Goal: Task Accomplishment & Management: Use online tool/utility

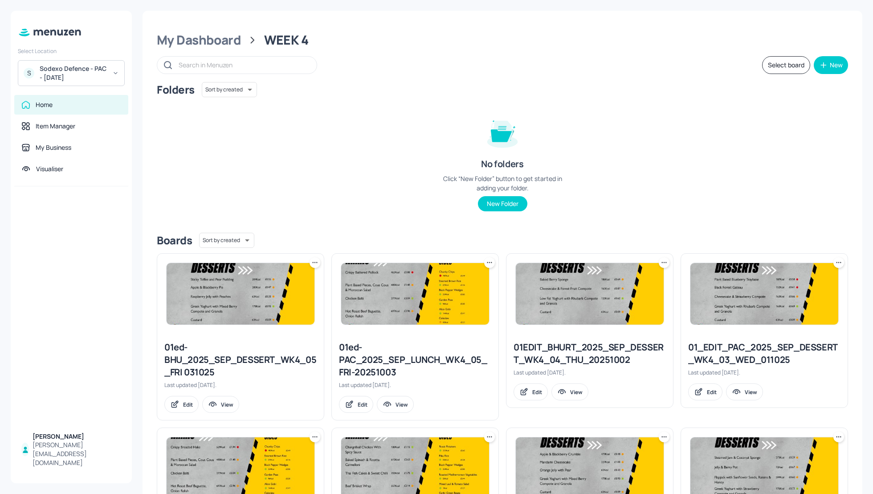
click at [74, 75] on div "Sodexo Defence - PAC - September 2025" at bounding box center [73, 73] width 67 height 18
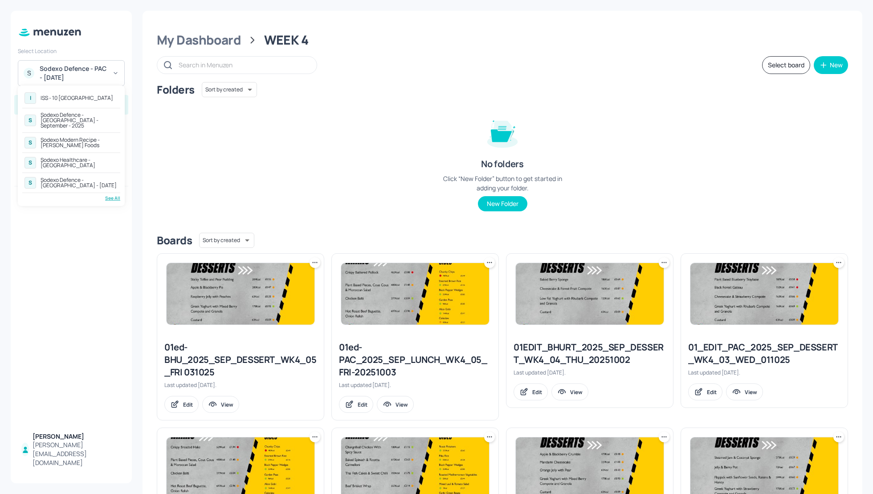
click at [88, 117] on div "Sodexo Defence - Colchester - September - 2025" at bounding box center [80, 120] width 78 height 16
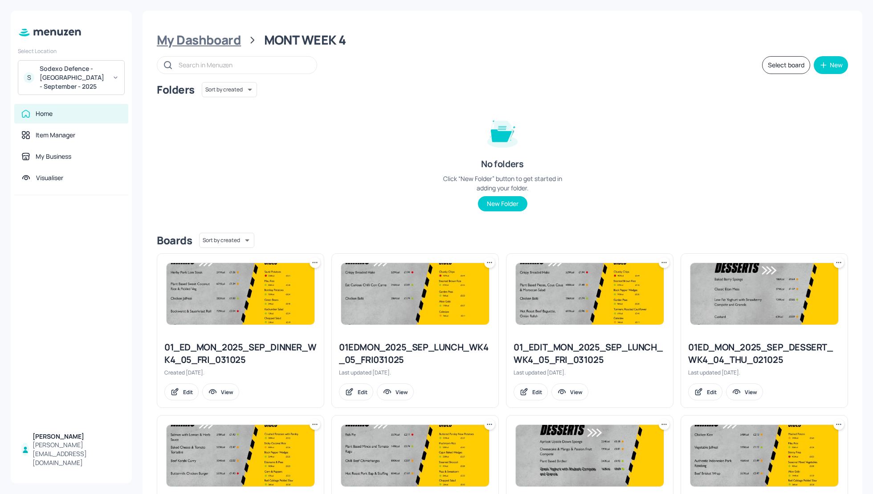
click at [202, 44] on div "My Dashboard" at bounding box center [199, 40] width 84 height 16
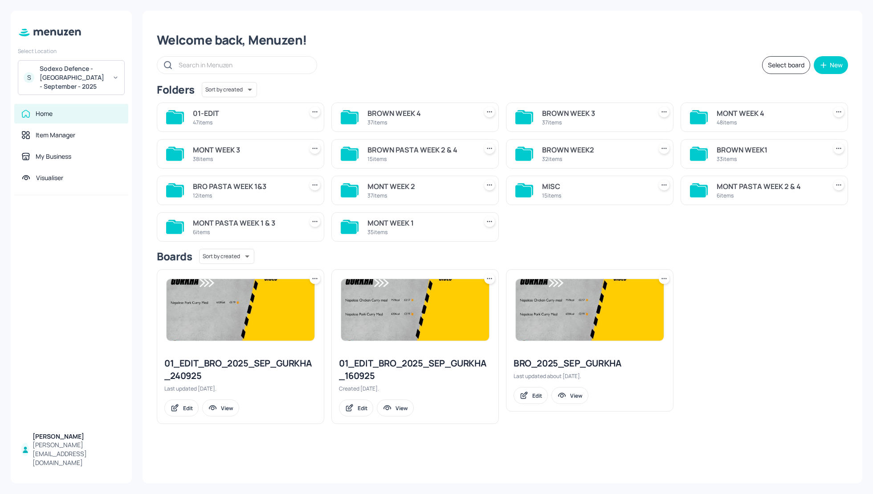
click at [742, 151] on div "BROWN WEEK1" at bounding box center [770, 149] width 106 height 11
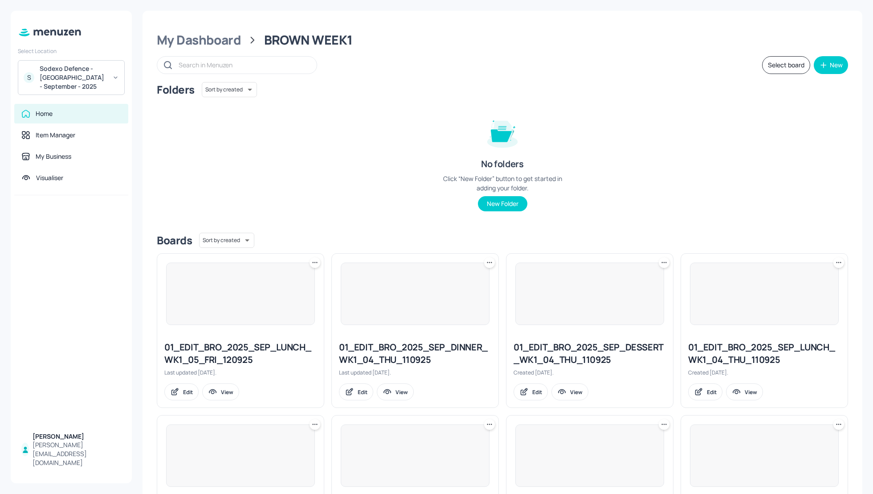
click at [751, 145] on div "Folders Sort by created id ​ No folders Click “New Folder” button to get starte…" at bounding box center [503, 153] width 692 height 143
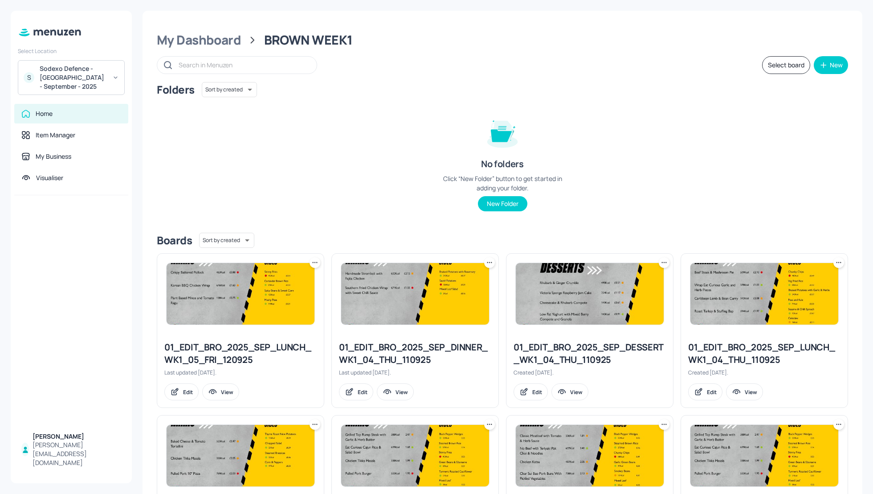
click at [772, 68] on button "Select board" at bounding box center [786, 65] width 48 height 18
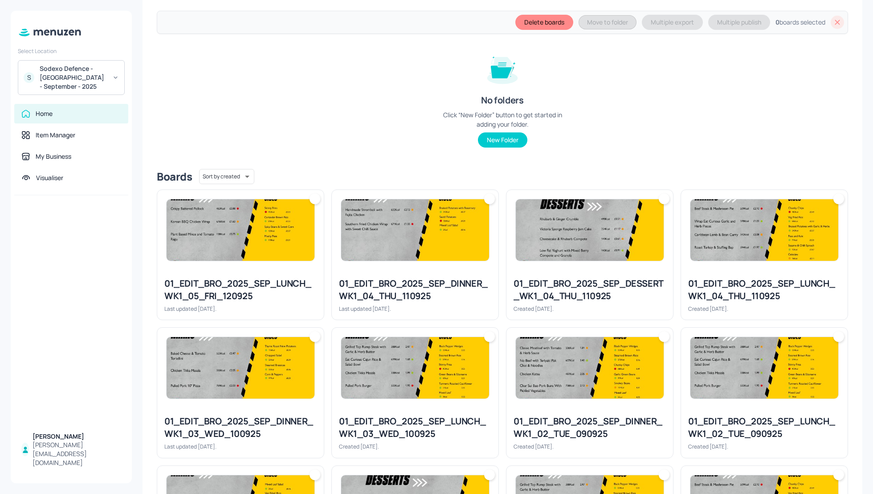
click at [247, 255] on img at bounding box center [241, 229] width 148 height 61
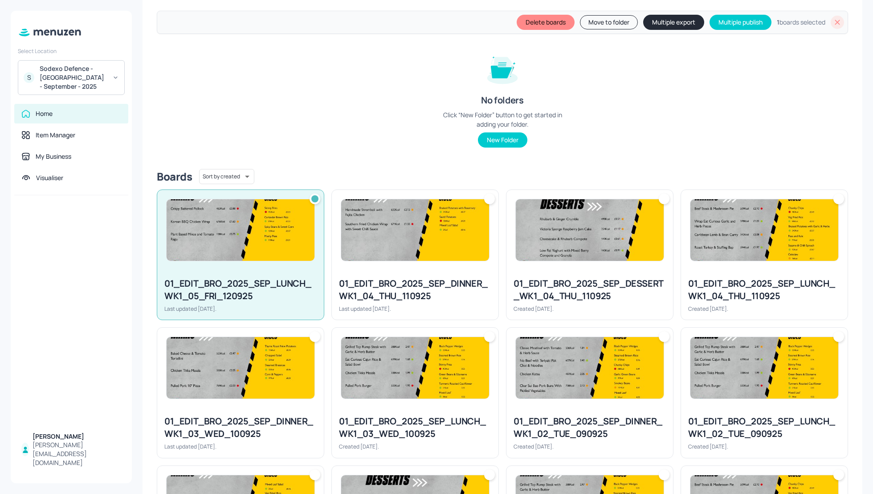
click at [388, 254] on img at bounding box center [415, 229] width 148 height 61
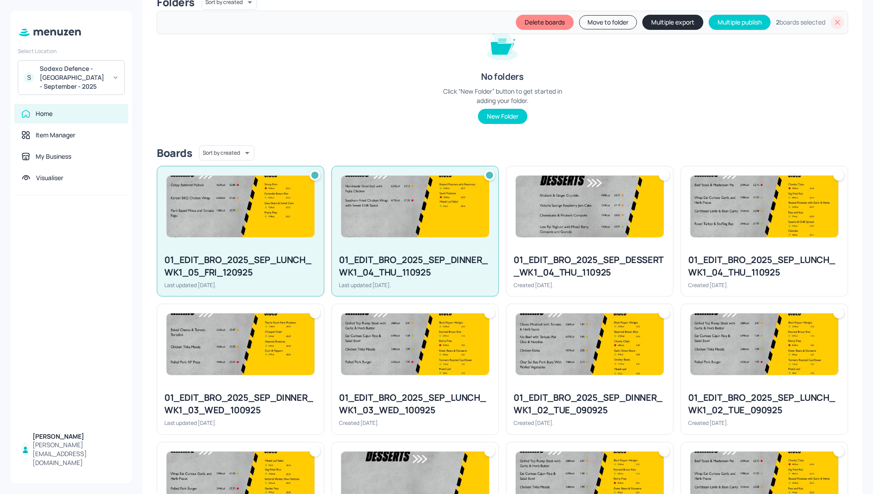
click at [576, 254] on div "01_EDIT_BRO_2025_SEP_DESSERT_WK1_04_THU_110925" at bounding box center [590, 266] width 152 height 25
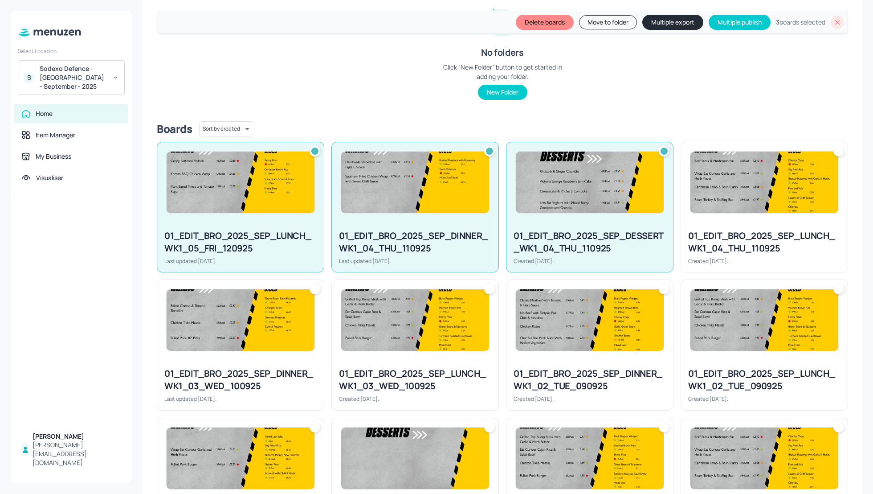
click at [746, 234] on div "01_EDIT_BRO_2025_SEP_LUNCH_WK1_04_THU_110925" at bounding box center [764, 241] width 152 height 25
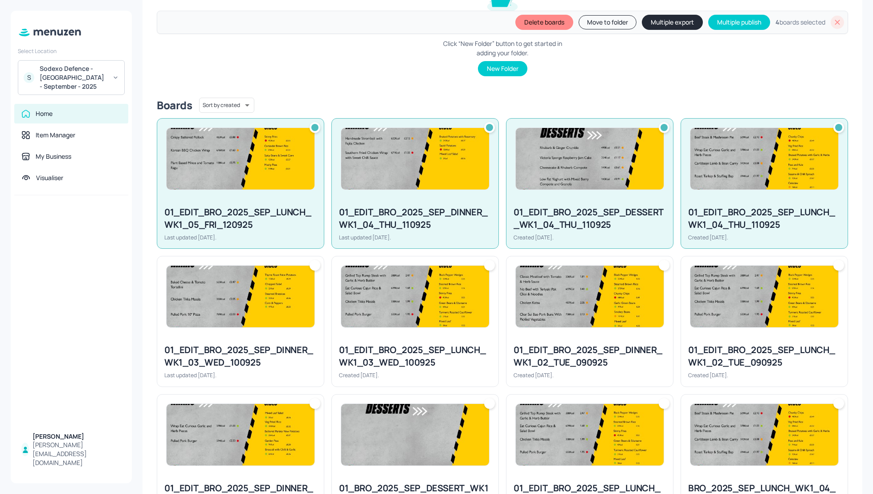
click at [209, 308] on img at bounding box center [241, 296] width 148 height 61
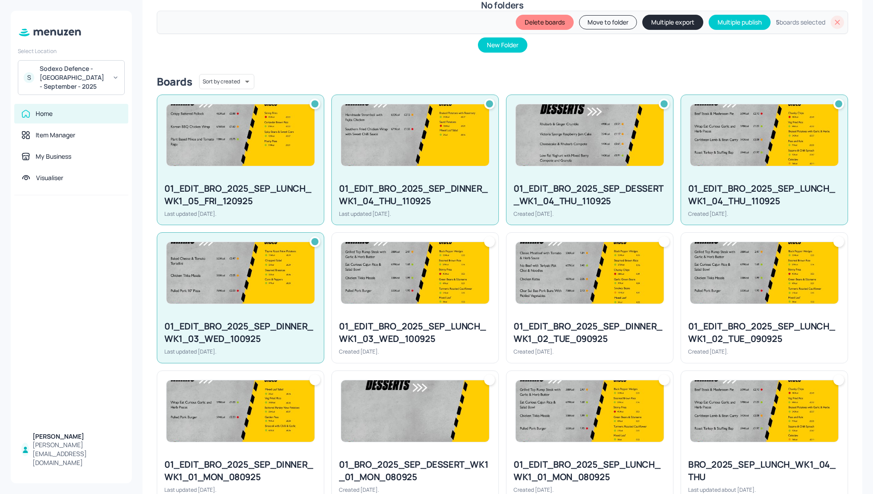
click at [355, 305] on div at bounding box center [415, 273] width 167 height 80
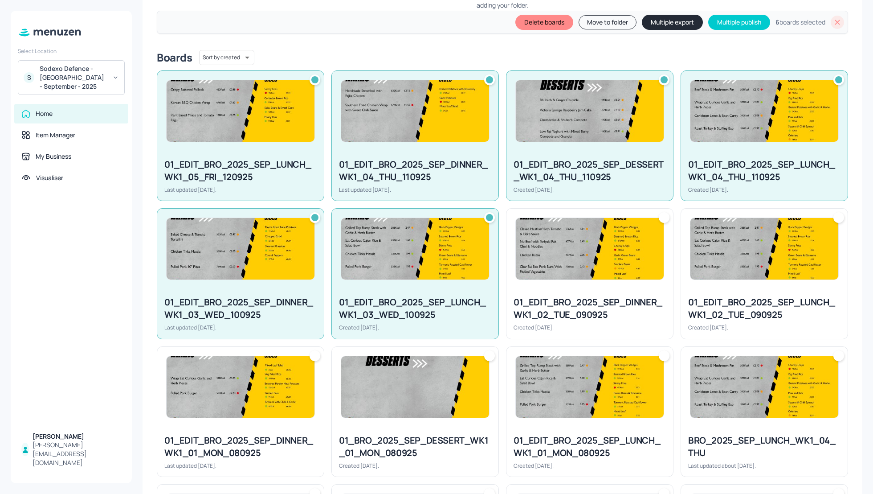
click at [567, 298] on div "01_EDIT_BRO_2025_SEP_DINNER_WK1_02_TUE_090925" at bounding box center [590, 308] width 152 height 25
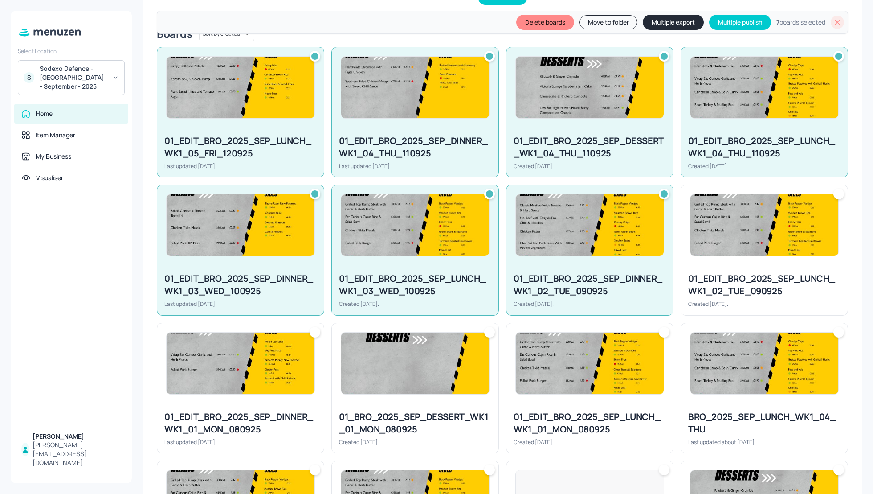
click at [770, 289] on div "01_EDIT_BRO_2025_SEP_LUNCH_WK1_02_TUE_090925 Created 27 days ago." at bounding box center [764, 289] width 167 height 49
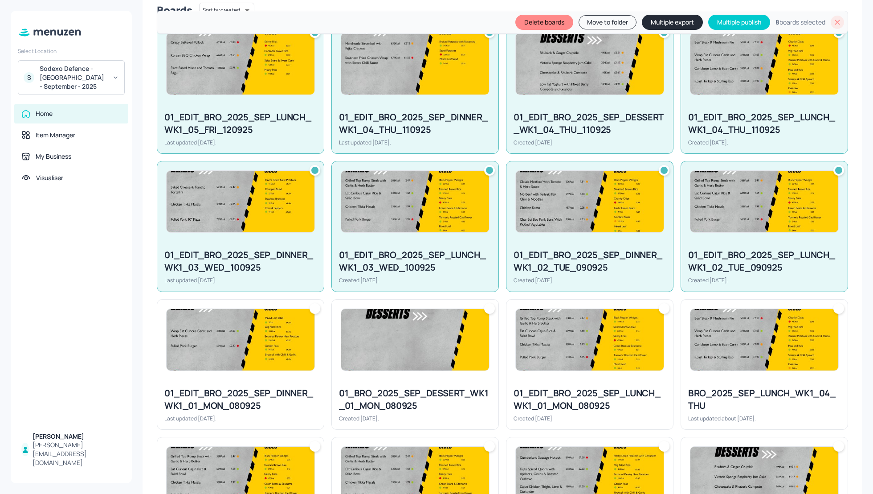
click at [251, 330] on img at bounding box center [241, 339] width 148 height 61
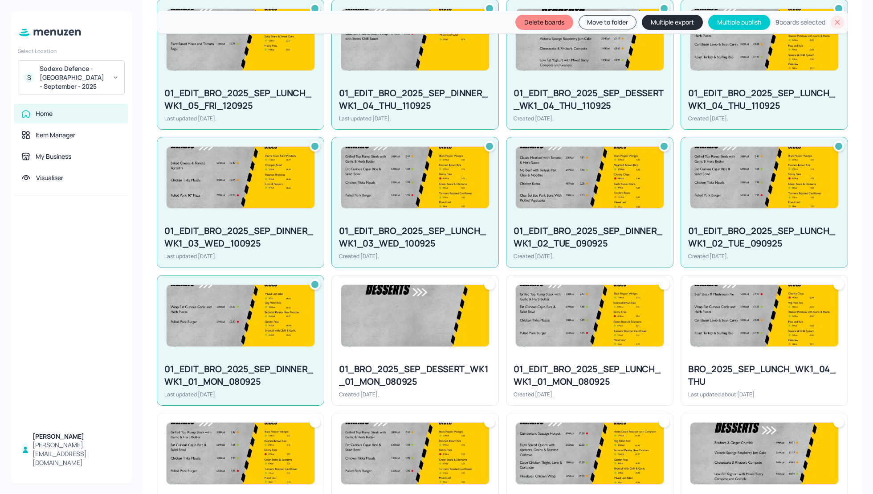
click at [431, 333] on img at bounding box center [415, 315] width 148 height 61
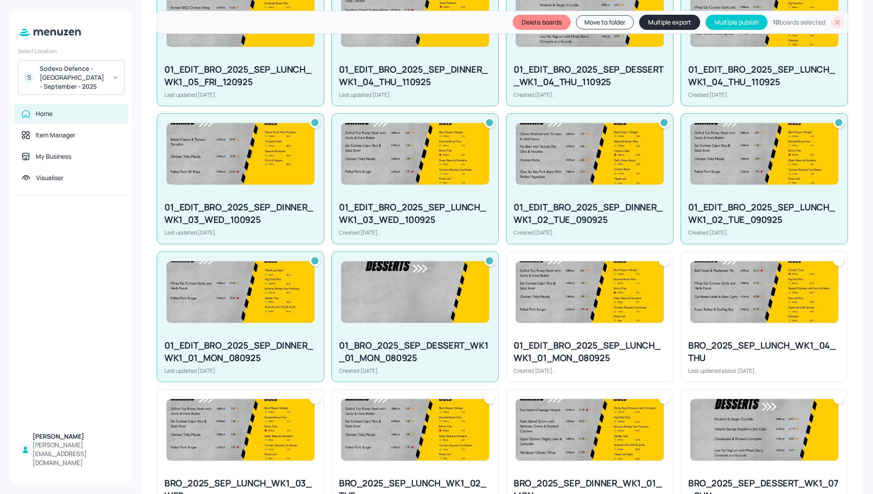
click at [603, 317] on div at bounding box center [590, 292] width 167 height 80
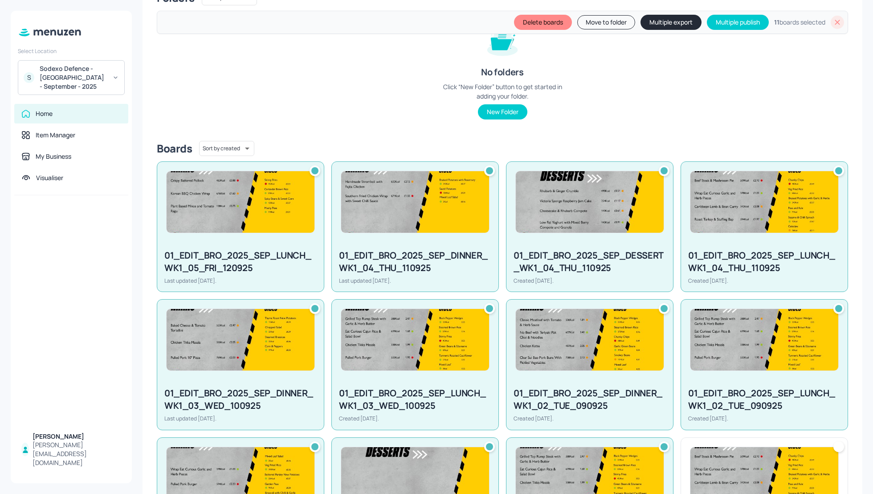
scroll to position [119, 0]
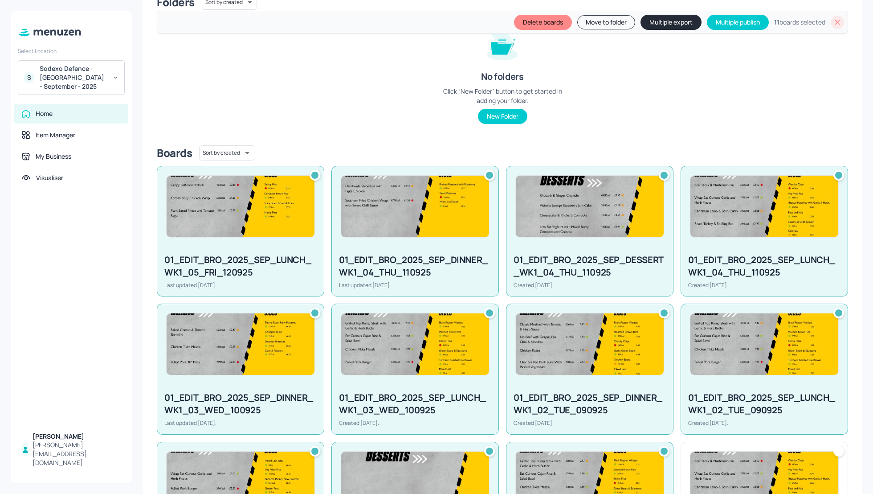
click at [532, 25] on button "Delete boards" at bounding box center [543, 22] width 58 height 15
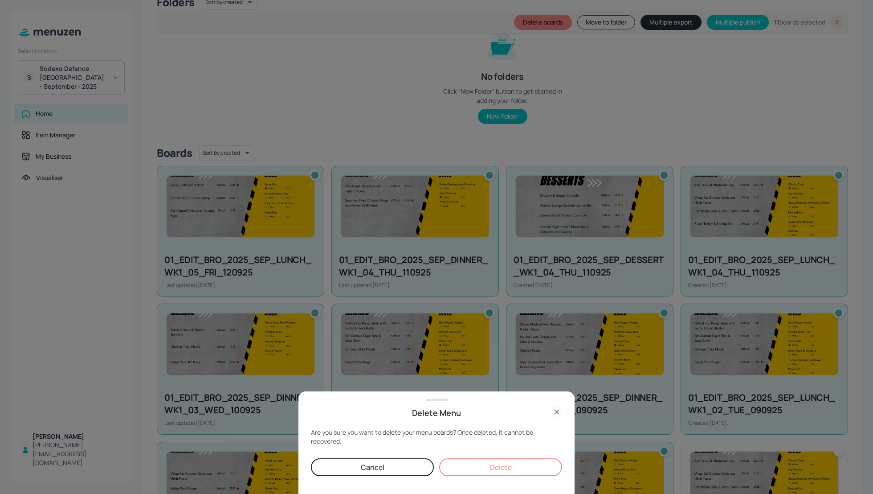
click at [483, 469] on button "Delete" at bounding box center [500, 467] width 123 height 18
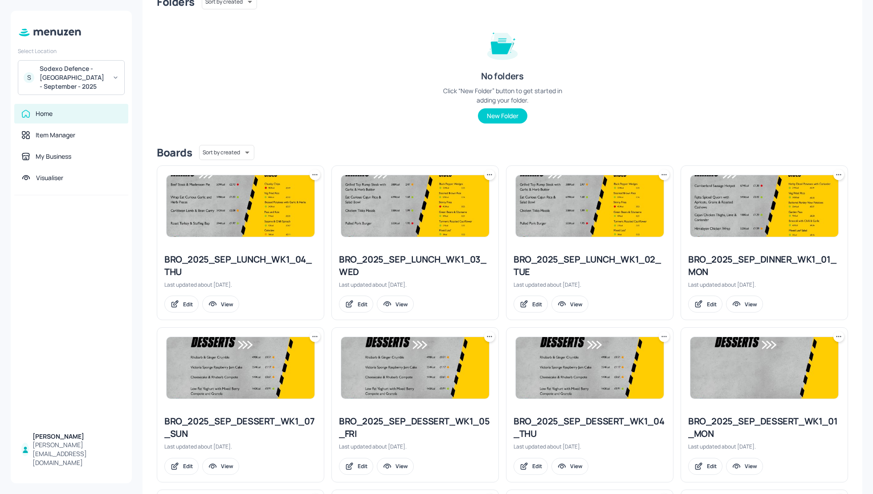
click at [685, 103] on div "Folders Sort by created id ​ No folders Click “New Folder” button to get starte…" at bounding box center [503, 65] width 692 height 143
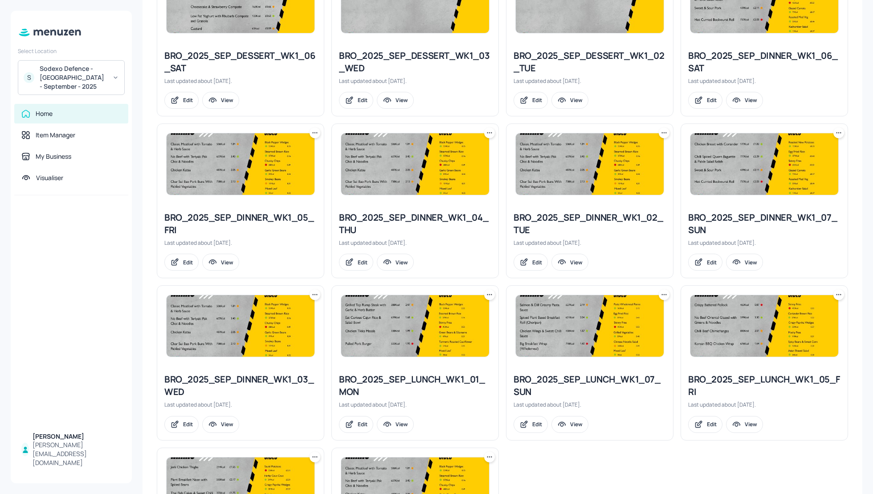
scroll to position [564, 0]
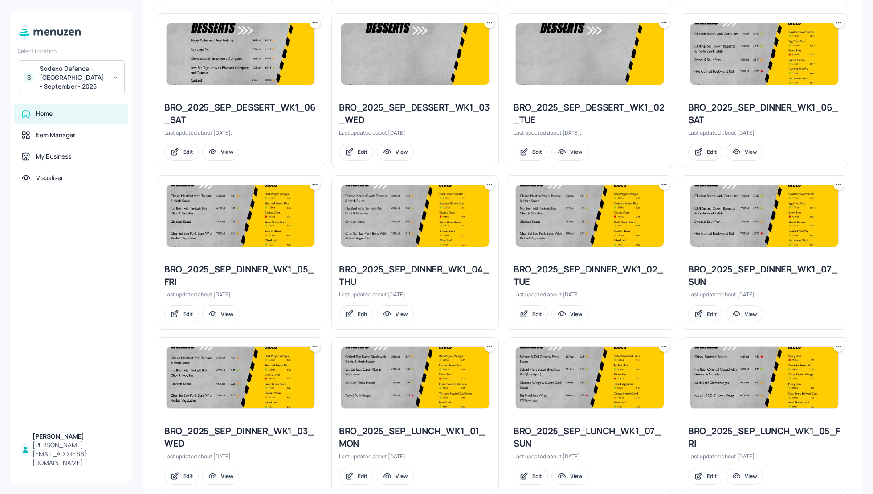
click at [491, 344] on icon at bounding box center [489, 346] width 9 height 9
click at [453, 372] on div "Duplicate" at bounding box center [454, 376] width 71 height 15
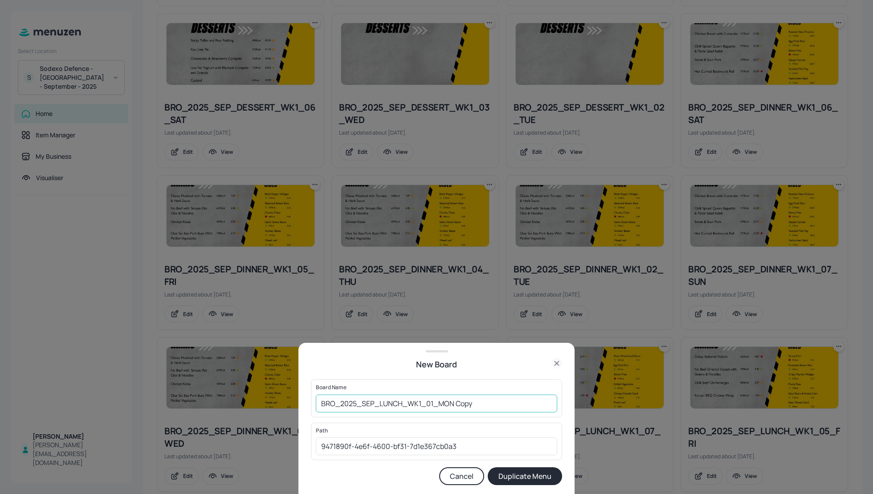
click at [319, 403] on input "BRO_2025_SEP_LUNCH_WK1_01_MON Copy" at bounding box center [437, 403] width 242 height 18
click at [512, 403] on input "01_EDIT_BRO_2025_SEP_LUNCH_WK1_01_MON Copy" at bounding box center [437, 403] width 242 height 18
type input "01_EDIT_BRO_2025_SEP_LUNCH_WK1_01_MON_061025"
click at [530, 481] on button "Duplicate Menu" at bounding box center [525, 476] width 74 height 18
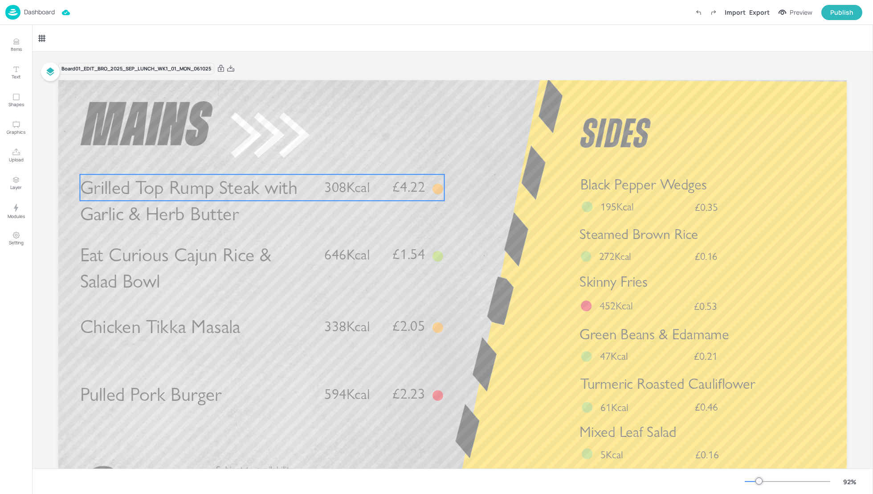
click at [191, 195] on span "Grilled Top Rump Steak with Garlic & Herb Butter" at bounding box center [189, 200] width 218 height 49
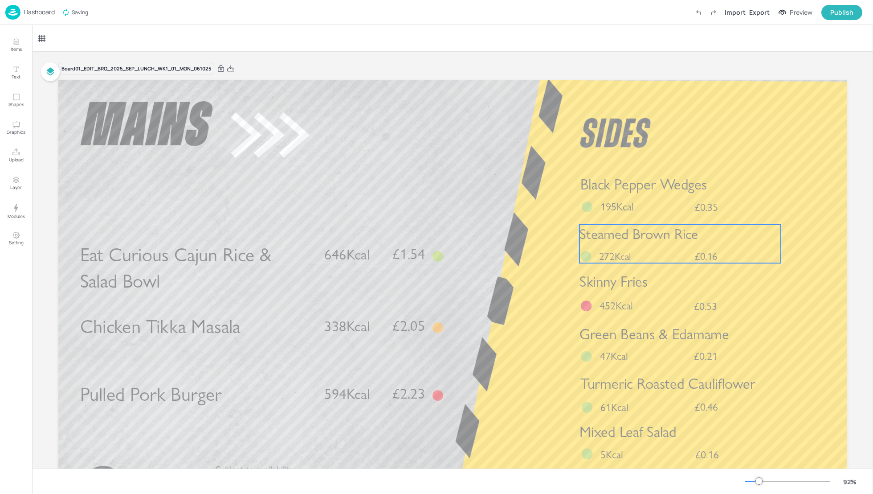
click at [638, 242] on span "Steamed Brown Rice" at bounding box center [639, 233] width 119 height 17
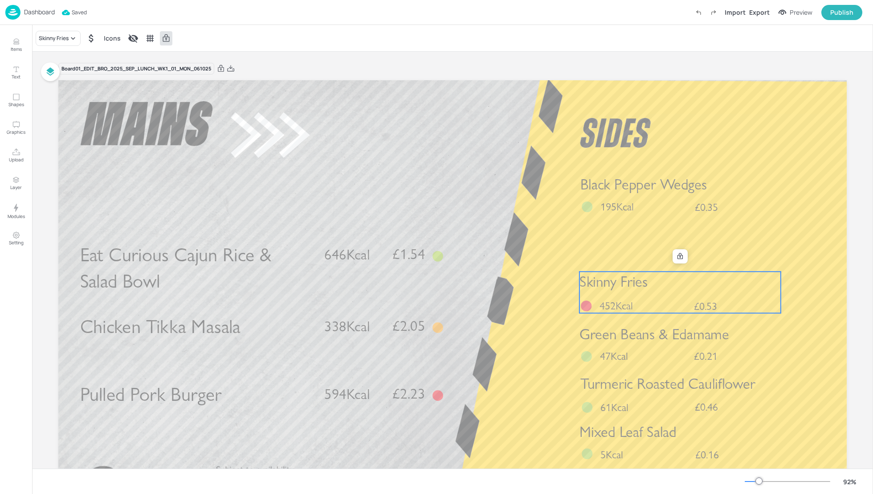
click at [630, 296] on div "Skinny Fries £0.53 452Kcal" at bounding box center [680, 291] width 201 height 41
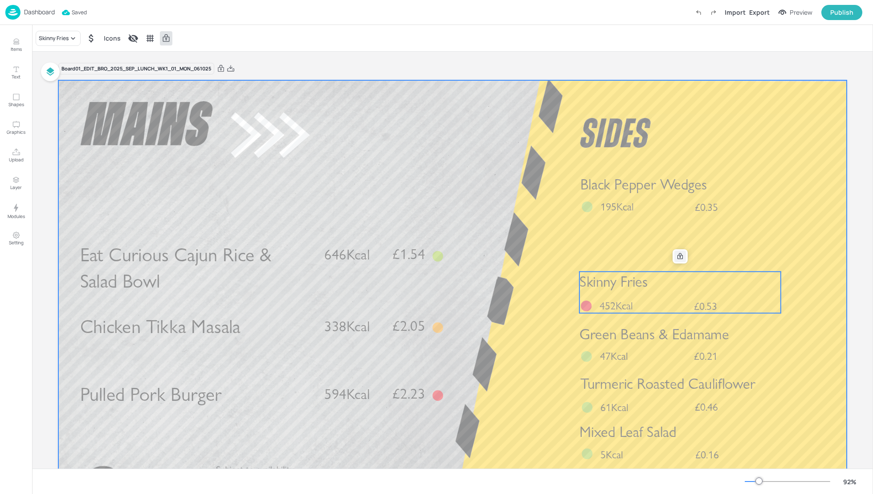
click at [675, 260] on div at bounding box center [681, 256] width 12 height 12
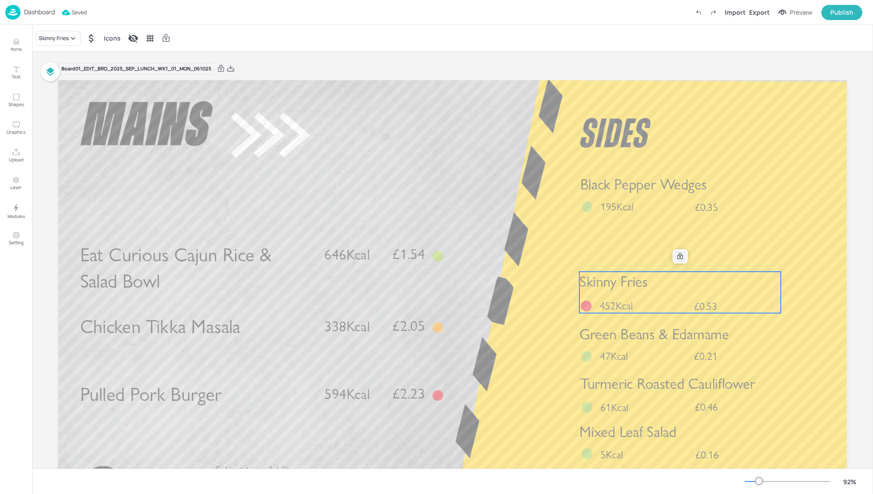
click at [679, 259] on icon at bounding box center [680, 256] width 7 height 7
drag, startPoint x: 674, startPoint y: 283, endPoint x: 671, endPoint y: 248, distance: 35.8
click at [671, 80] on div "Chicken Tikka Masala £2.05 338Kcal Pulled Pork Burger £2.23 594Kcal Eat Curious…" at bounding box center [452, 80] width 789 height 0
click at [683, 258] on div at bounding box center [681, 256] width 12 height 12
click at [222, 68] on icon at bounding box center [221, 68] width 6 height 7
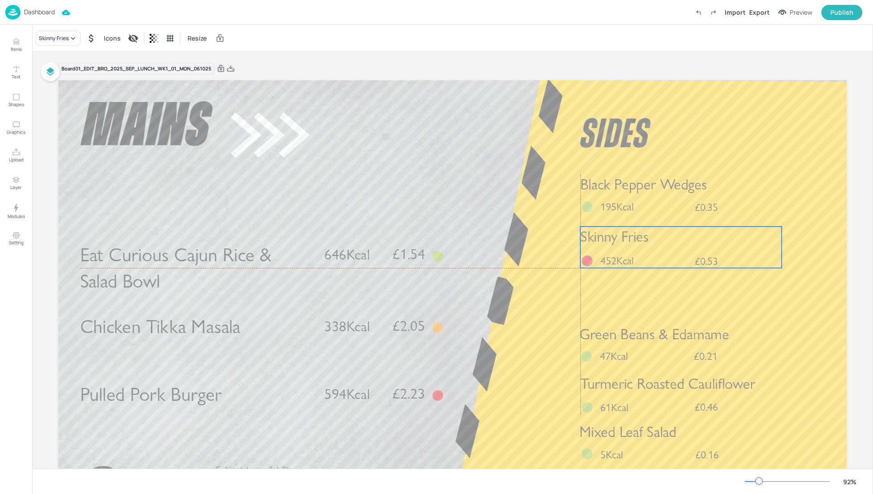
drag, startPoint x: 682, startPoint y: 290, endPoint x: 682, endPoint y: 243, distance: 46.3
click at [682, 243] on p "Skinny Fries" at bounding box center [681, 236] width 201 height 20
click at [681, 351] on p "£0.21" at bounding box center [699, 356] width 37 height 11
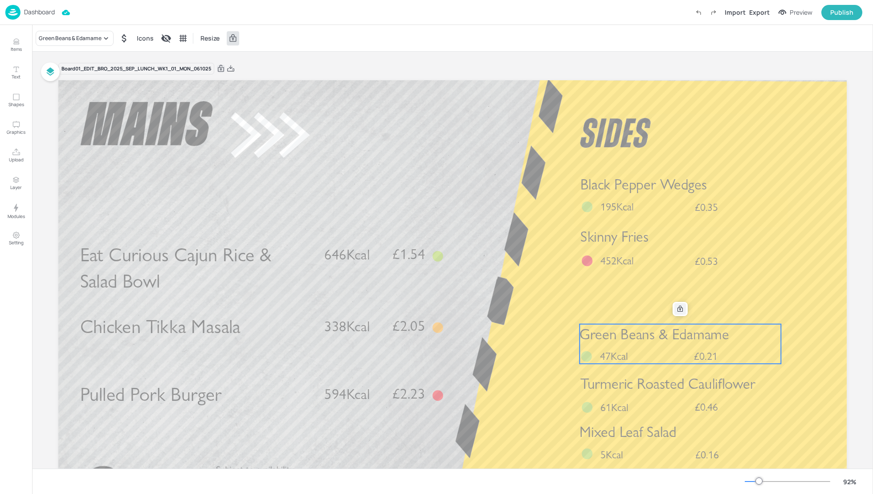
drag, startPoint x: 682, startPoint y: 345, endPoint x: 679, endPoint y: 312, distance: 33.6
click at [679, 312] on div "Chicken Tikka Masala £2.05 338Kcal Pulled Pork Burger £2.23 594Kcal Eat Curious…" at bounding box center [452, 302] width 789 height 444
click at [676, 436] on p "Mixed Leaf Salad" at bounding box center [680, 432] width 201 height 20
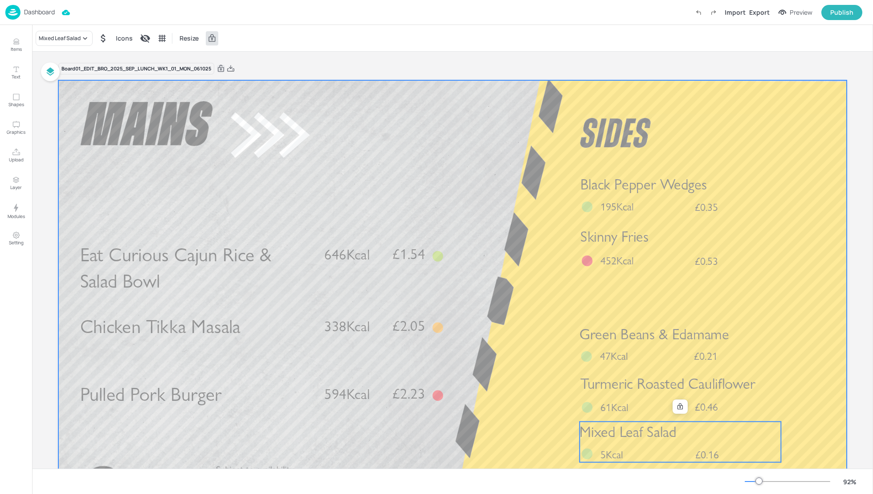
click at [678, 413] on div "Turmeric Roasted Cauliflower £0.46 61Kcal" at bounding box center [681, 393] width 201 height 41
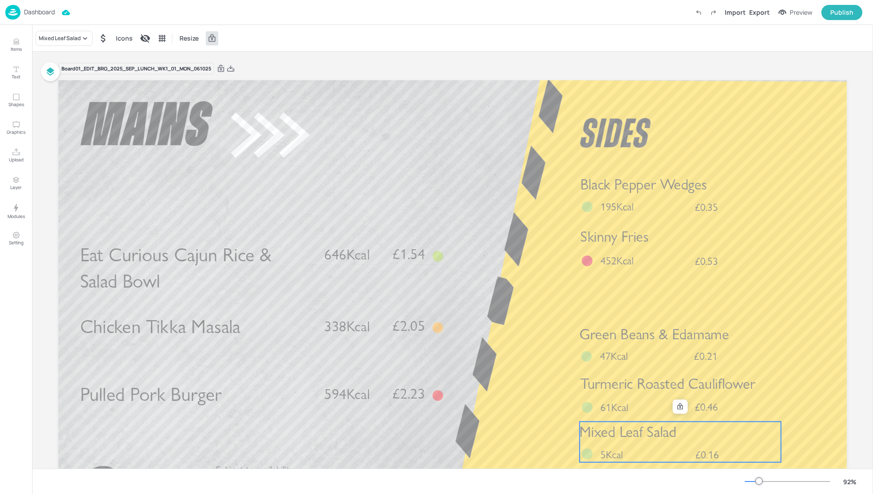
click at [677, 433] on p "Mixed Leaf Salad" at bounding box center [680, 432] width 201 height 20
click at [678, 406] on icon at bounding box center [680, 406] width 5 height 6
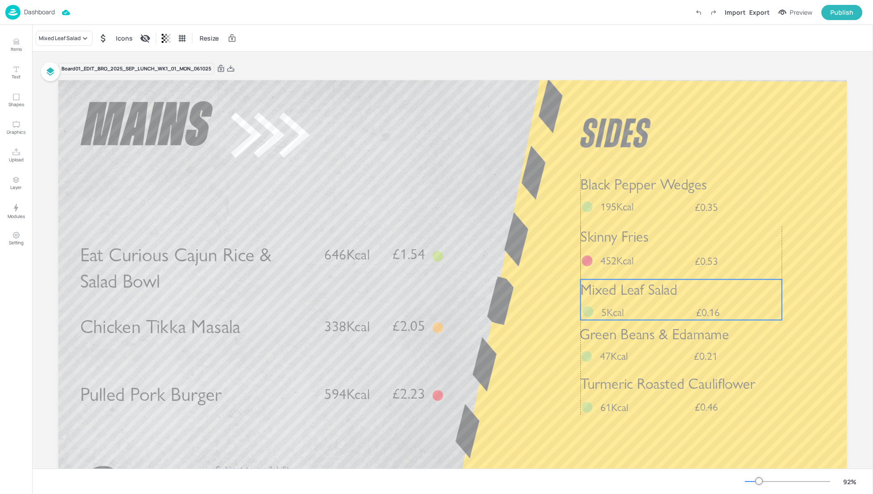
drag, startPoint x: 677, startPoint y: 438, endPoint x: 679, endPoint y: 296, distance: 142.6
click at [679, 296] on p "Mixed Leaf Salad" at bounding box center [681, 289] width 201 height 20
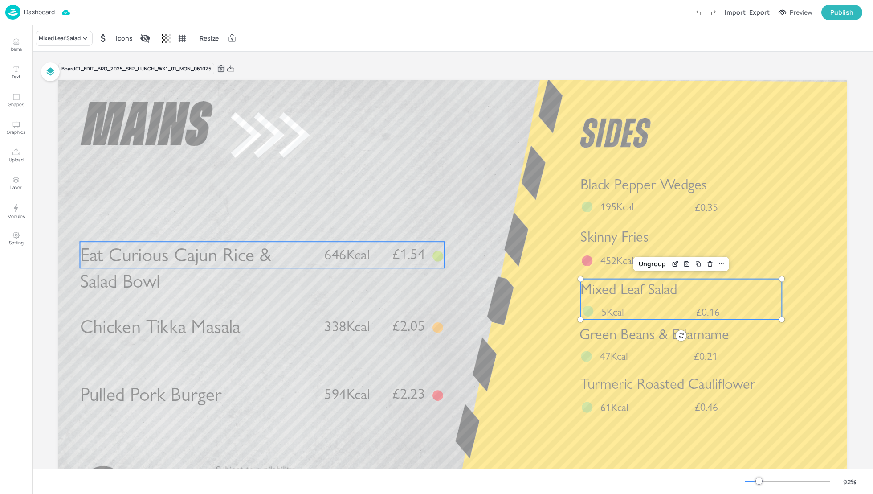
click at [212, 263] on span "Eat Curious Cajun Rice & Salad Bowl" at bounding box center [176, 267] width 192 height 49
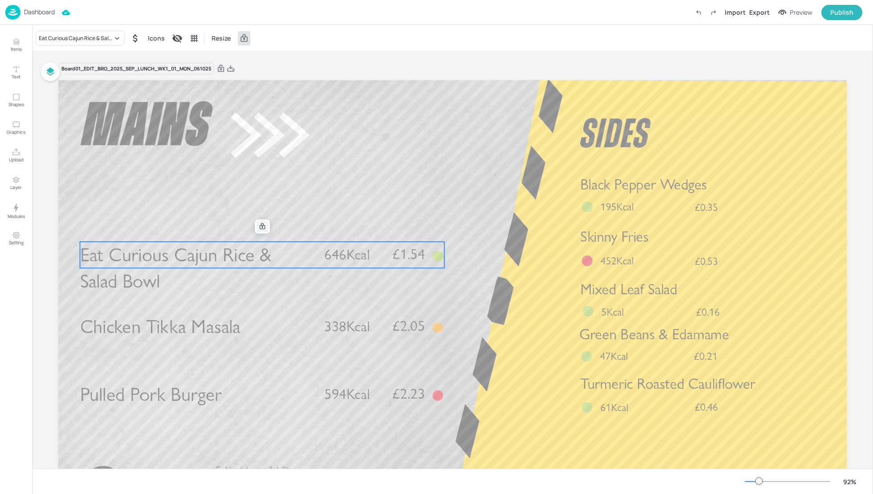
click at [262, 229] on icon at bounding box center [262, 226] width 5 height 6
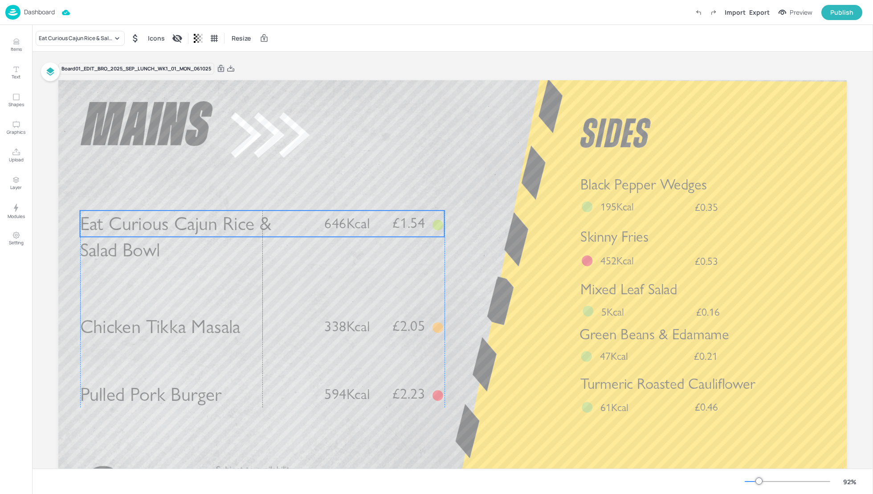
drag, startPoint x: 255, startPoint y: 255, endPoint x: 256, endPoint y: 224, distance: 31.2
click at [256, 224] on span "Eat Curious Cajun Rice & Salad Bowl" at bounding box center [176, 236] width 192 height 49
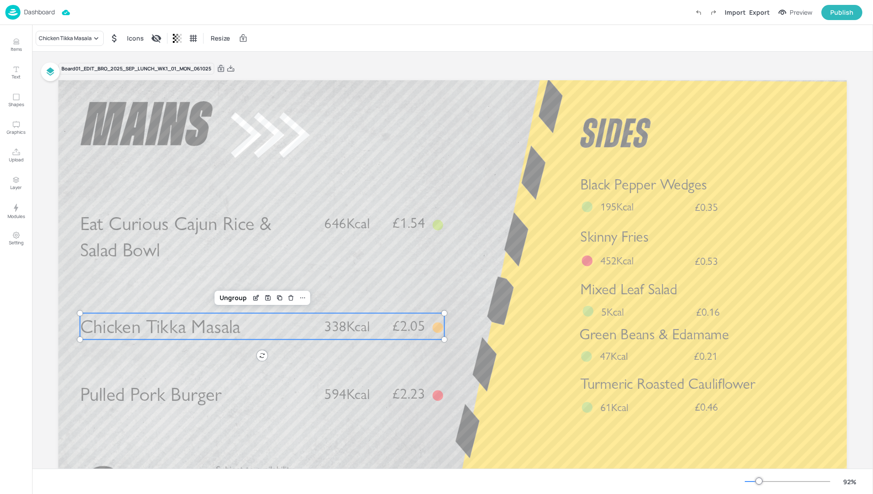
click at [253, 329] on p "Chicken Tikka Masala" at bounding box center [196, 326] width 233 height 26
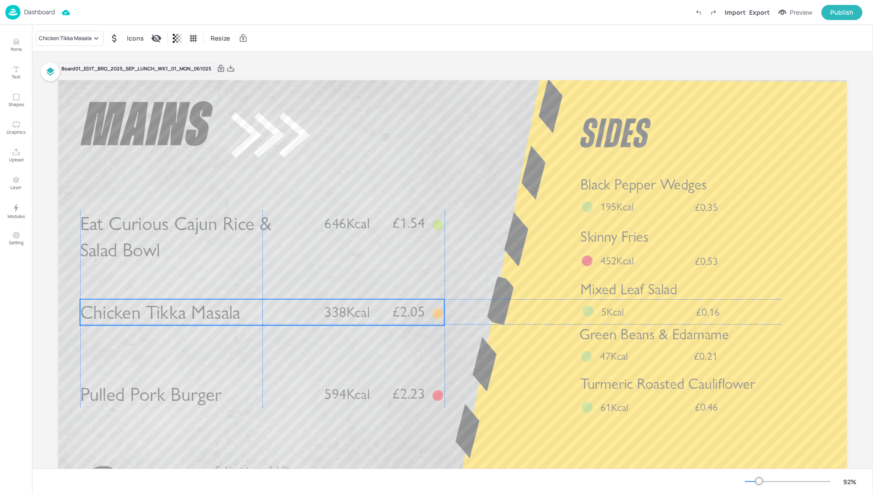
drag, startPoint x: 232, startPoint y: 323, endPoint x: 232, endPoint y: 309, distance: 13.8
click at [232, 309] on span "Chicken Tikka Masala" at bounding box center [160, 312] width 160 height 23
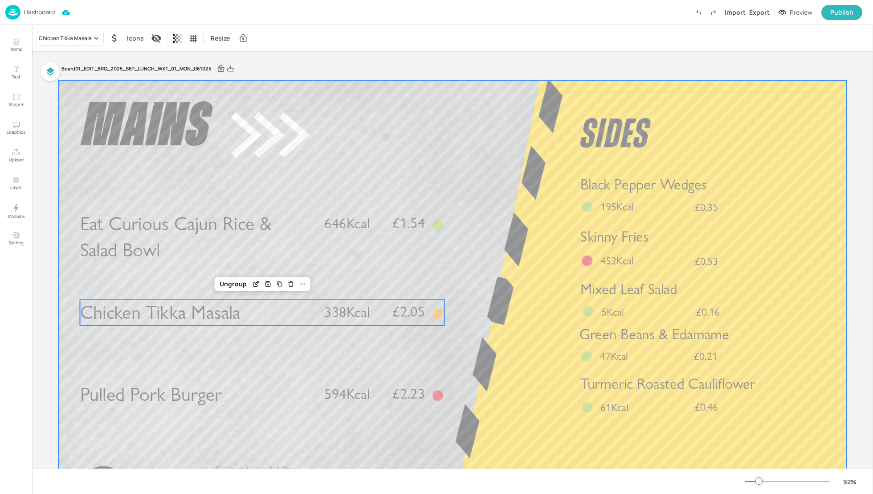
click at [508, 327] on div at bounding box center [452, 302] width 789 height 444
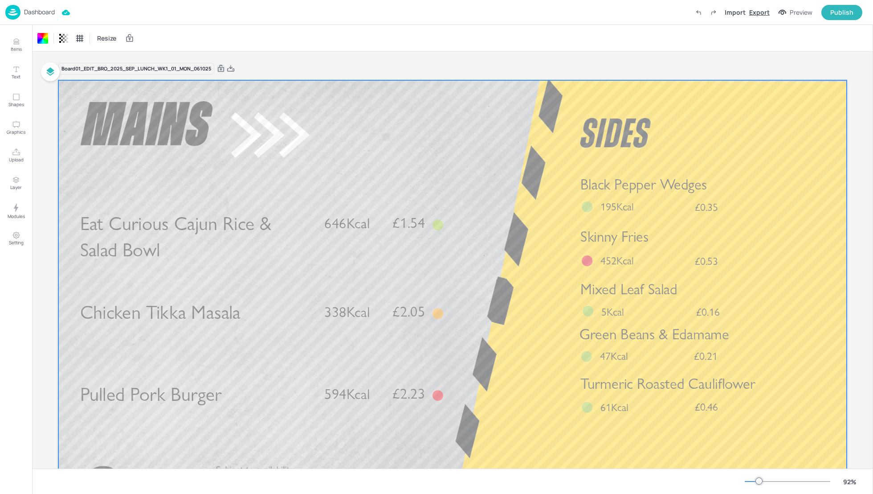
click at [756, 11] on div "Export" at bounding box center [759, 12] width 20 height 9
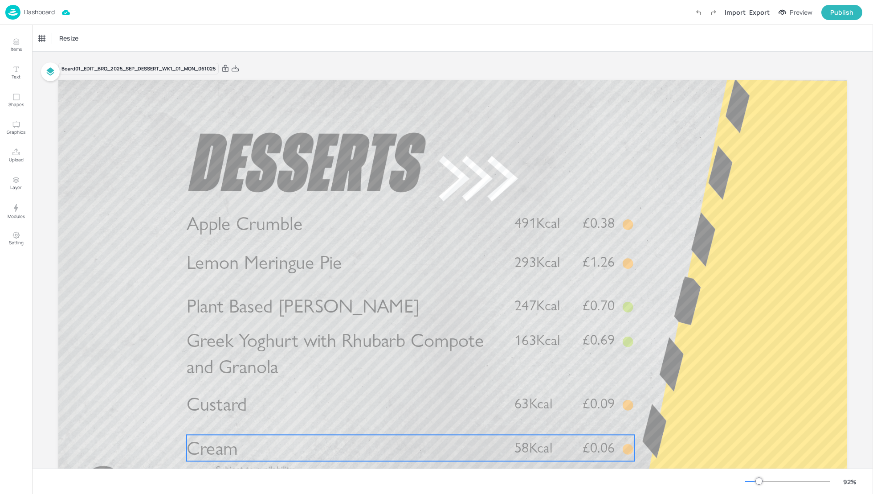
click at [283, 440] on p "Cream" at bounding box center [343, 447] width 313 height 26
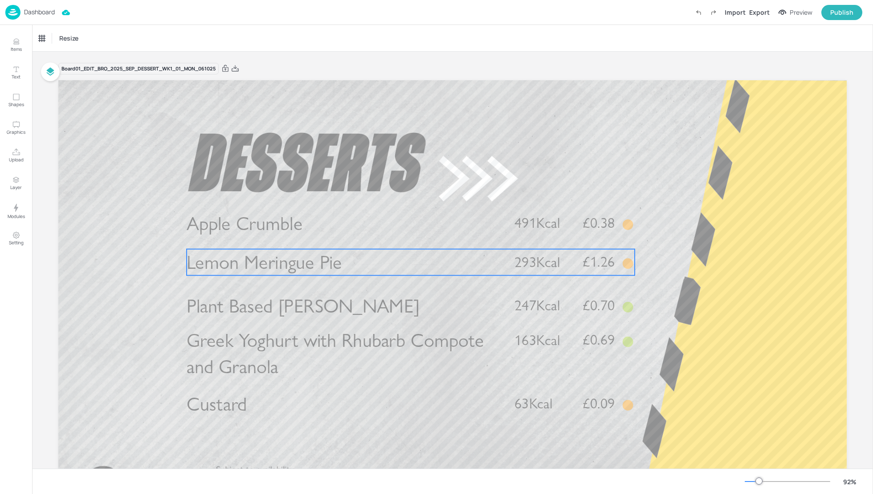
click at [231, 259] on span "Lemon Meringue Pie" at bounding box center [264, 261] width 155 height 23
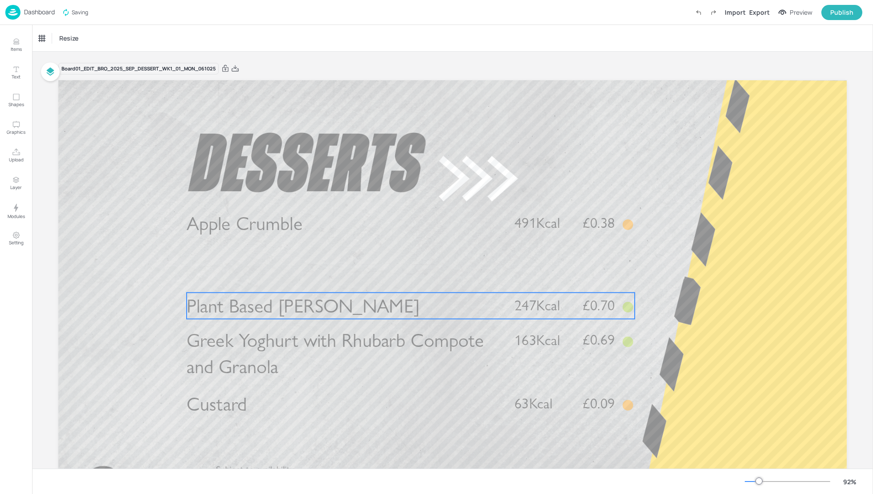
click at [251, 307] on span "Plant Based Bircher" at bounding box center [303, 305] width 233 height 23
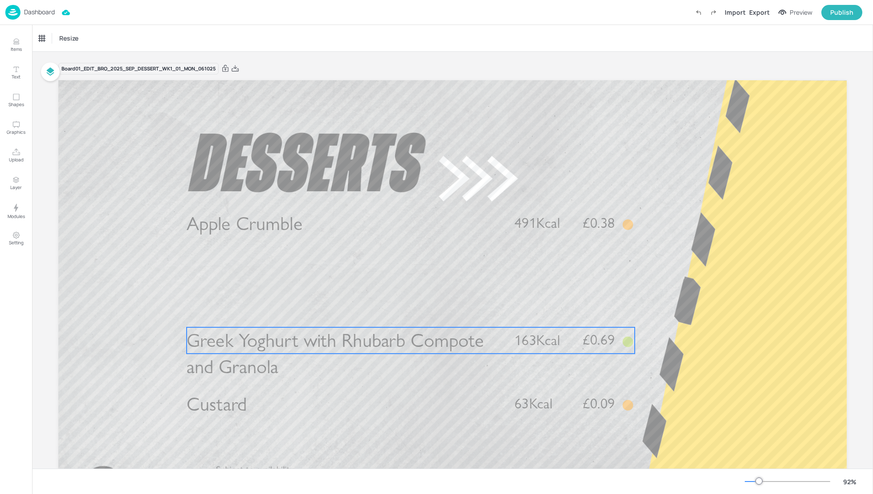
click at [261, 336] on span "Greek Yoghurt with Rhubarb Compote and Granola" at bounding box center [335, 353] width 297 height 49
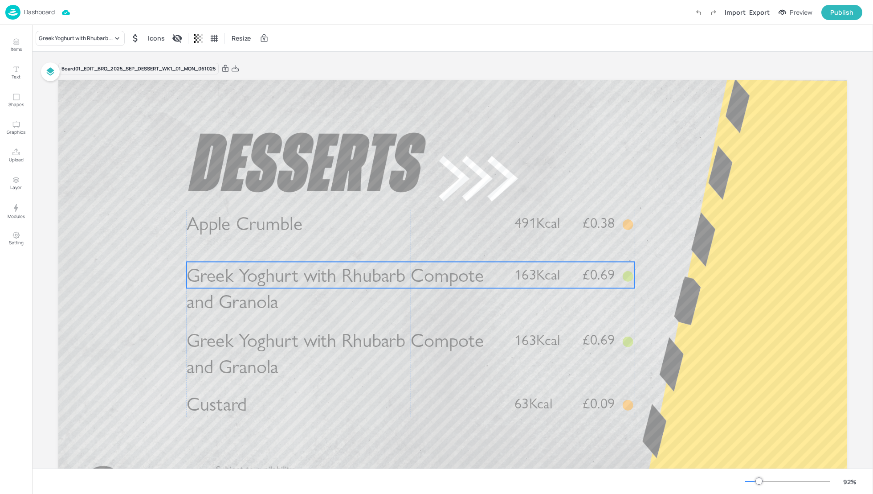
drag, startPoint x: 268, startPoint y: 356, endPoint x: 264, endPoint y: 286, distance: 70.1
click at [264, 286] on span "Greek Yoghurt with Rhubarb Compote and Granola" at bounding box center [335, 287] width 297 height 49
click at [79, 39] on div "Greek Yoghurt with Rhubarb Compote and Granola" at bounding box center [76, 38] width 74 height 8
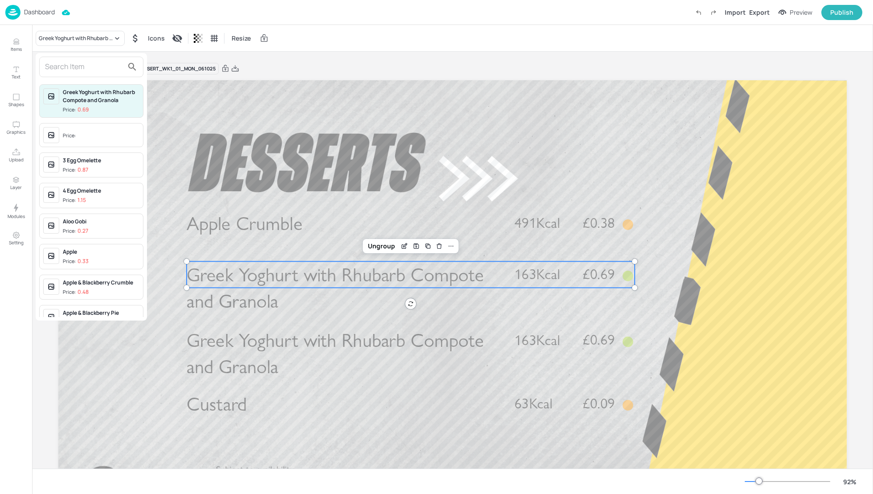
click at [74, 66] on input "text" at bounding box center [84, 67] width 78 height 14
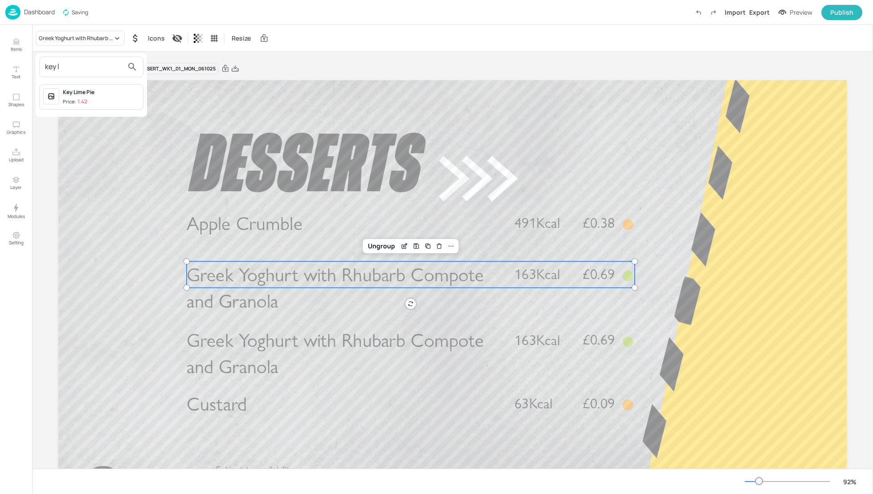
type input "key l"
click at [85, 93] on div "Key Lime Pie" at bounding box center [101, 92] width 77 height 8
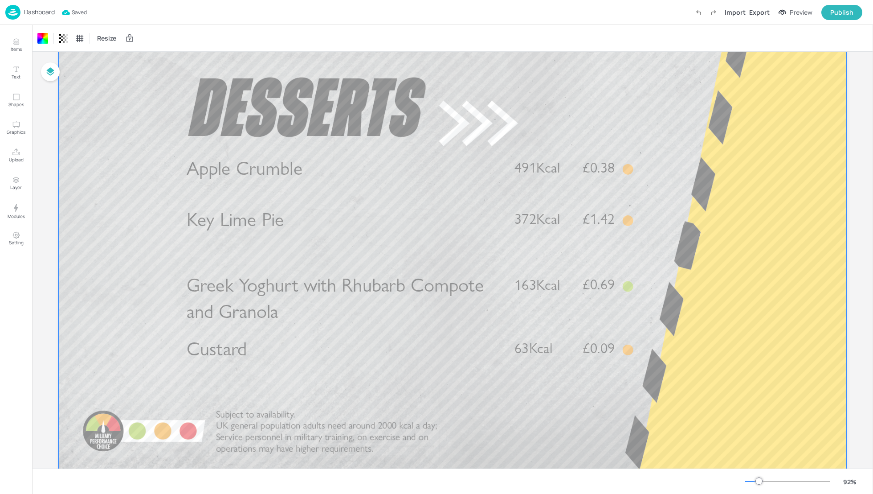
scroll to position [53, 0]
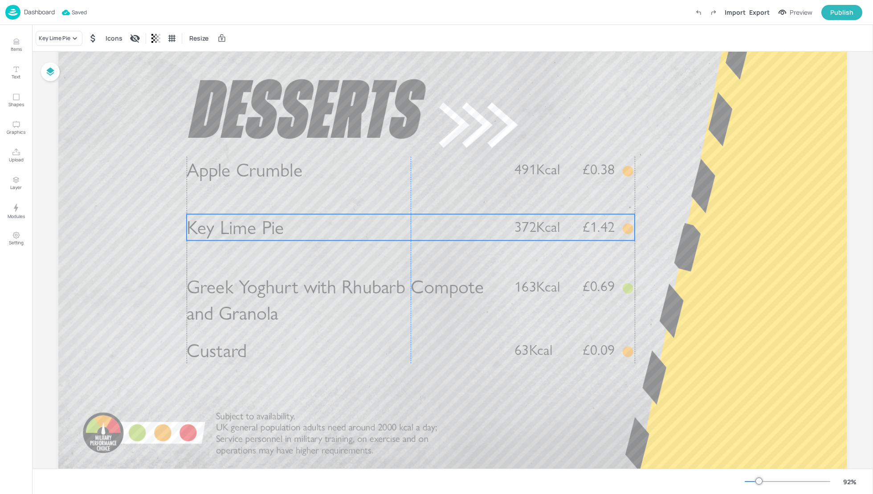
drag, startPoint x: 440, startPoint y: 223, endPoint x: 440, endPoint y: 229, distance: 6.2
click at [440, 229] on p "Key Lime Pie" at bounding box center [343, 227] width 313 height 26
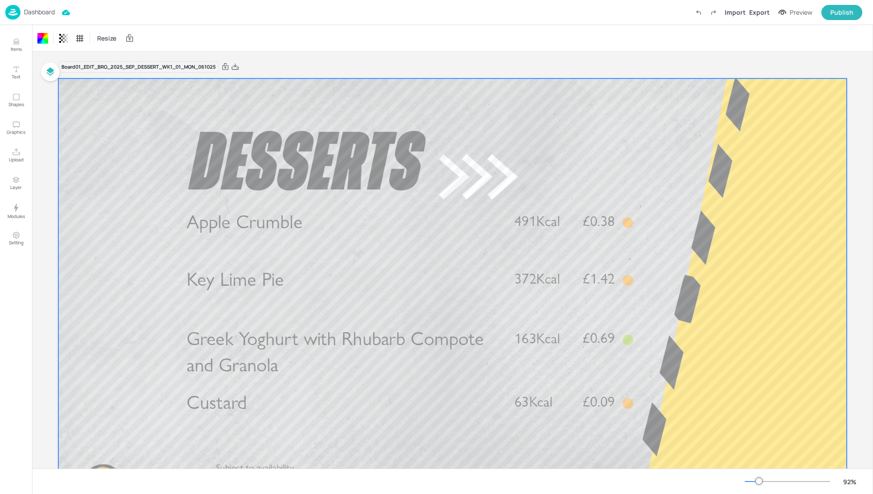
scroll to position [0, 0]
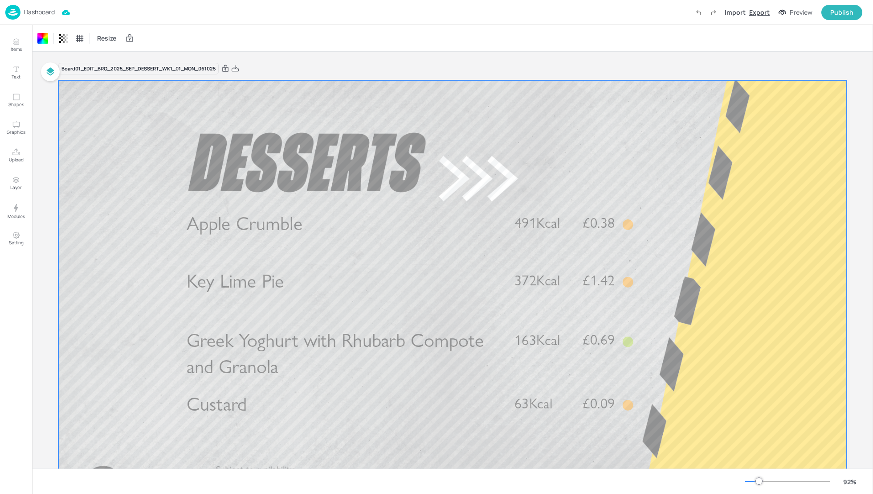
click at [760, 11] on div "Export" at bounding box center [759, 12] width 20 height 9
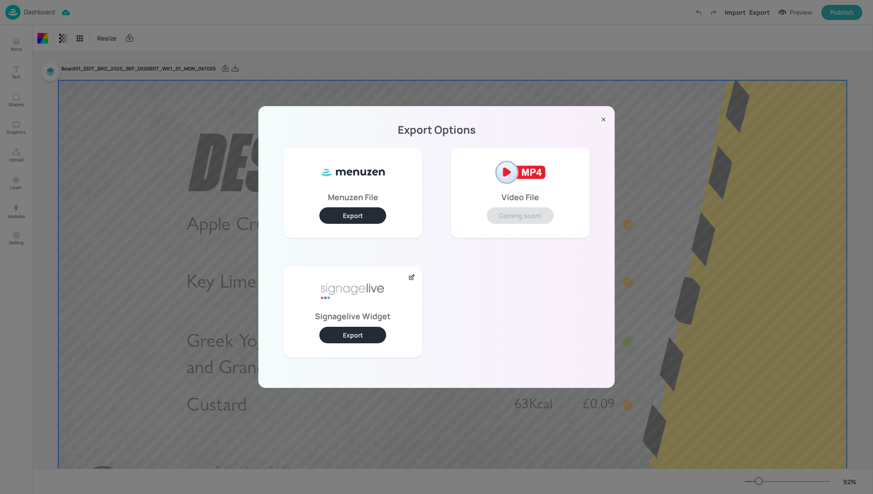
click at [363, 330] on button "Export" at bounding box center [352, 335] width 67 height 16
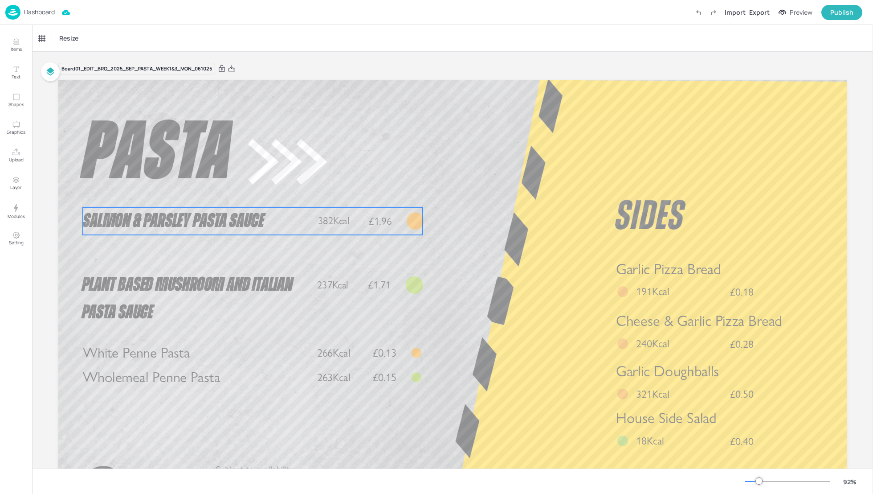
click at [274, 217] on p "Salmon & Parsley Pasta Sauce" at bounding box center [197, 221] width 229 height 28
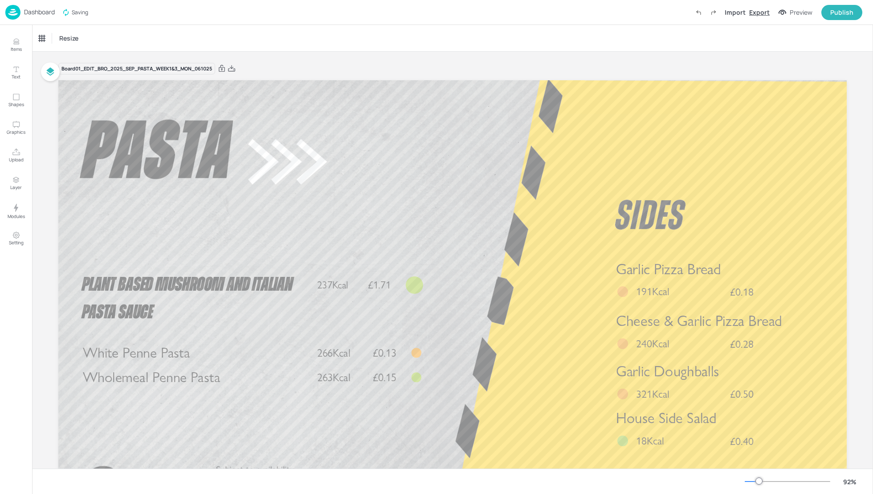
click at [760, 14] on div "Export" at bounding box center [759, 12] width 20 height 9
